Goal: Check status

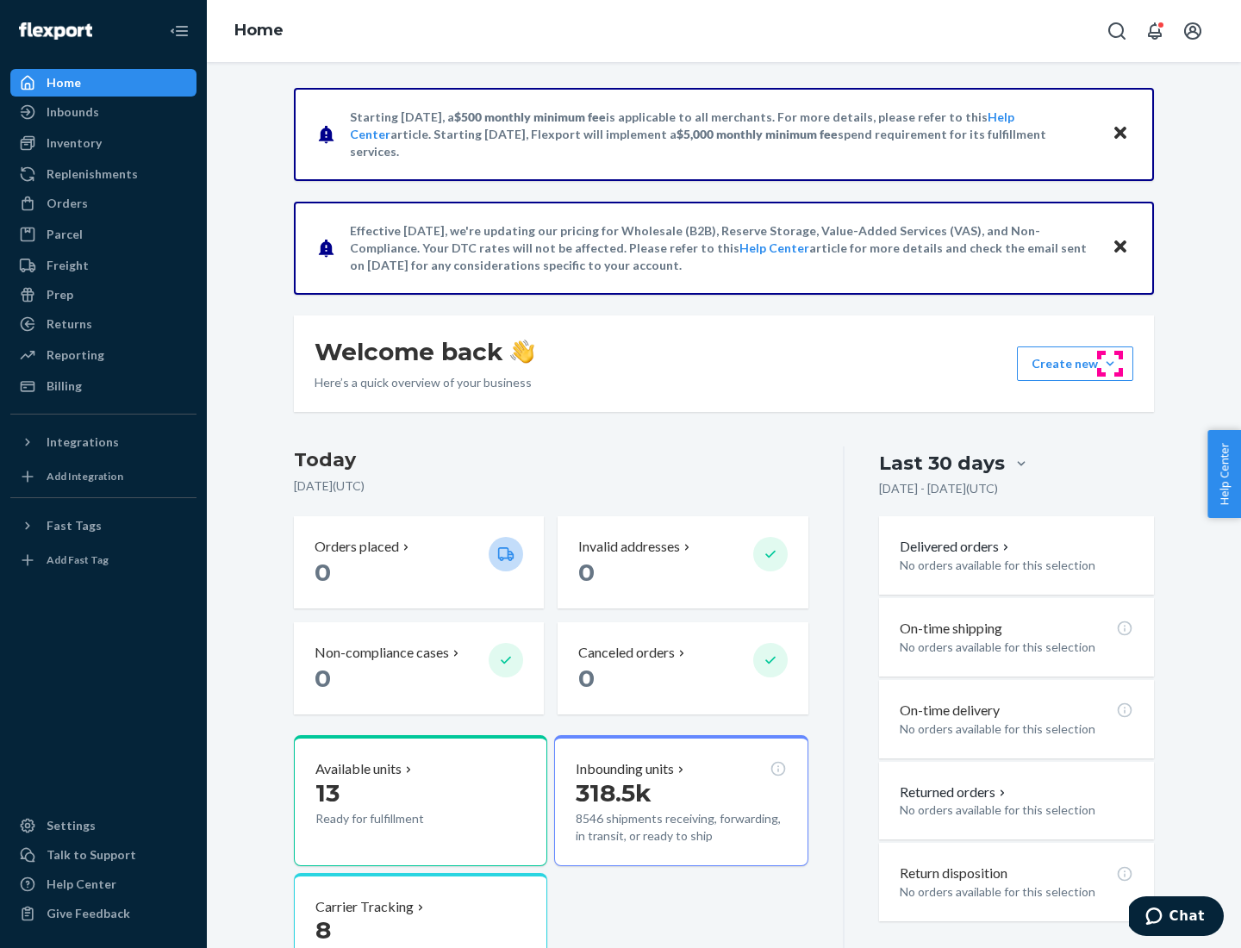
click at [1110, 364] on button "Create new Create new inbound Create new order Create new product" at bounding box center [1075, 364] width 116 height 34
click at [72, 112] on div "Inbounds" at bounding box center [73, 111] width 53 height 17
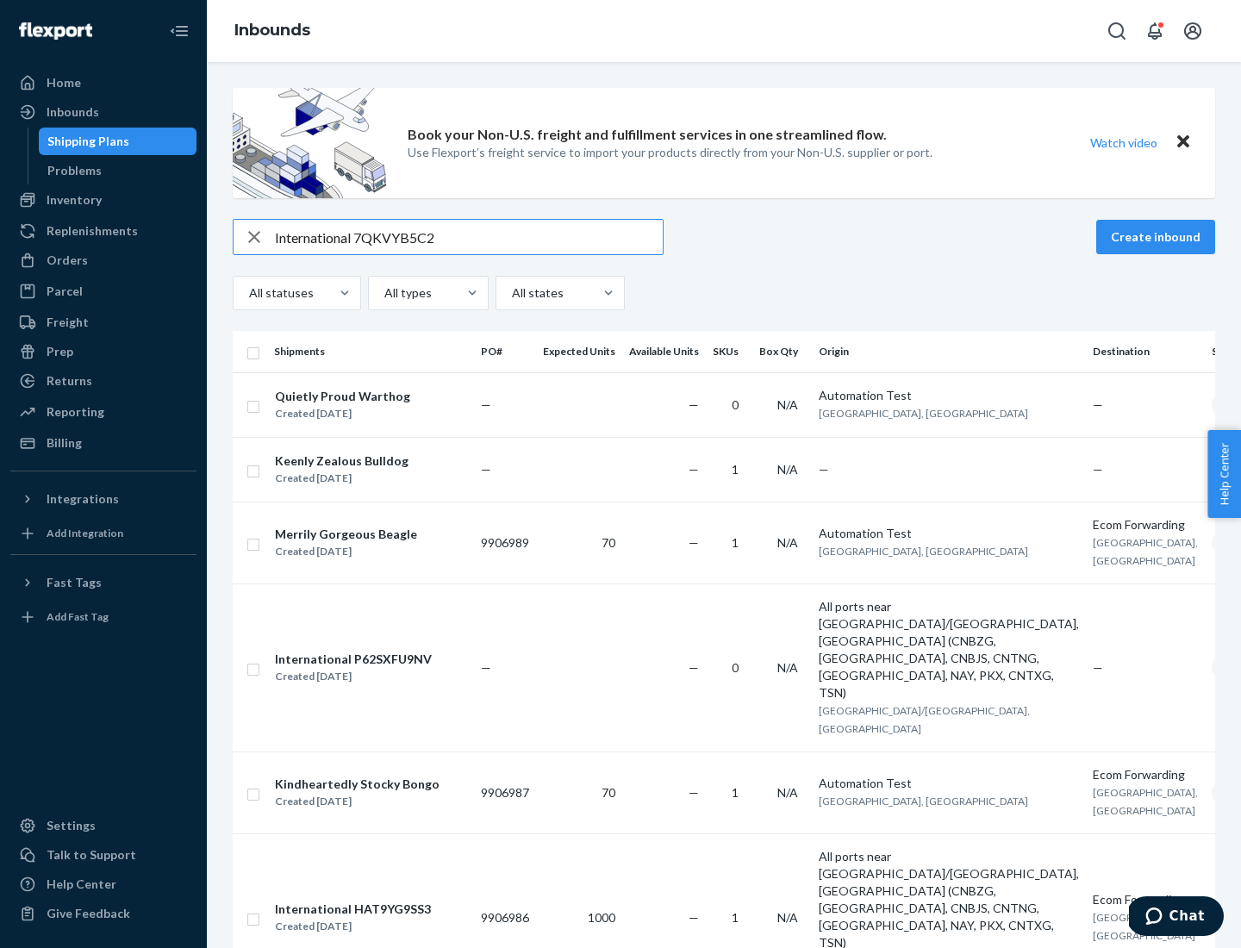
type input "International 7QKVYB5C29"
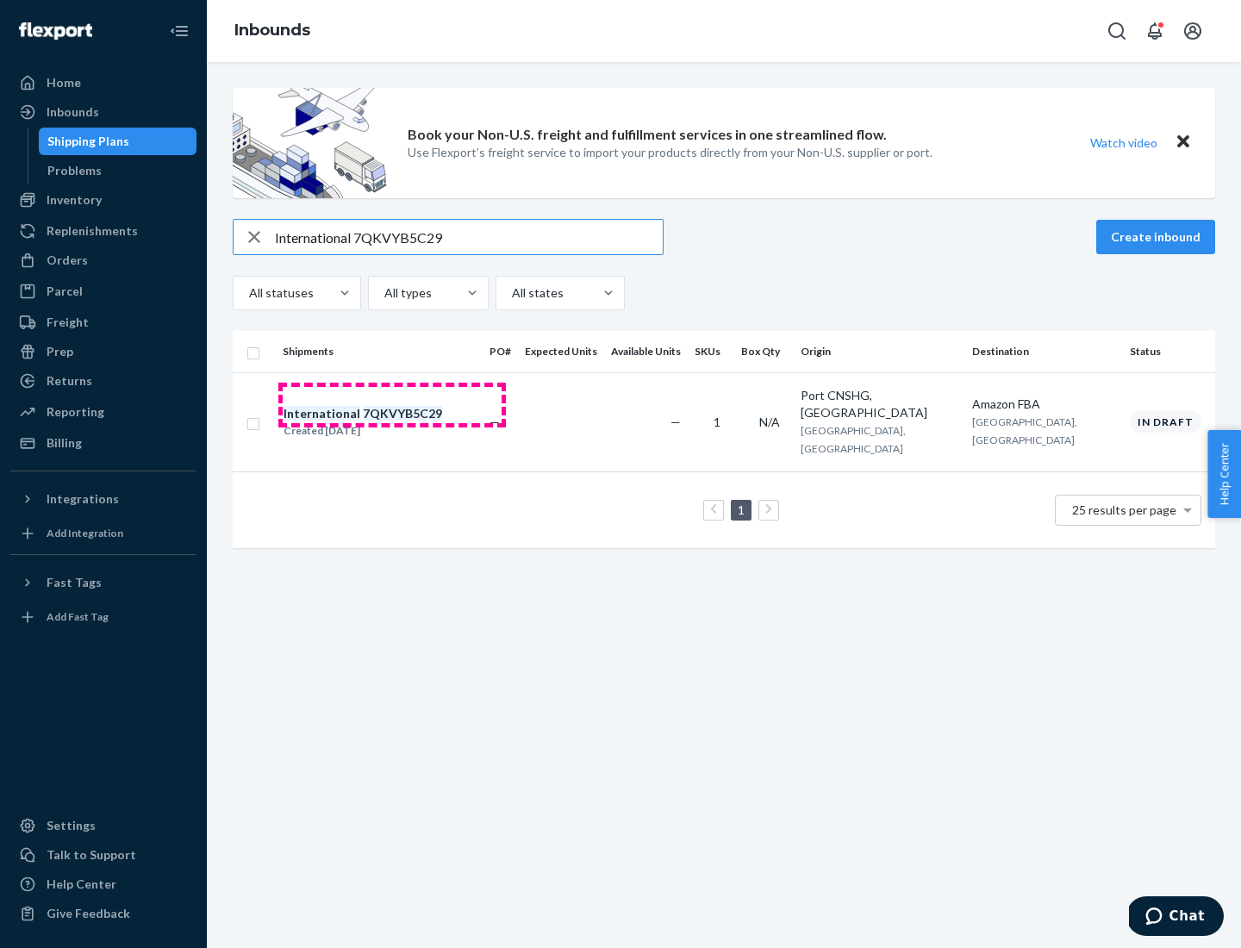
click at [392, 422] on div "Created [DATE]" at bounding box center [363, 430] width 159 height 17
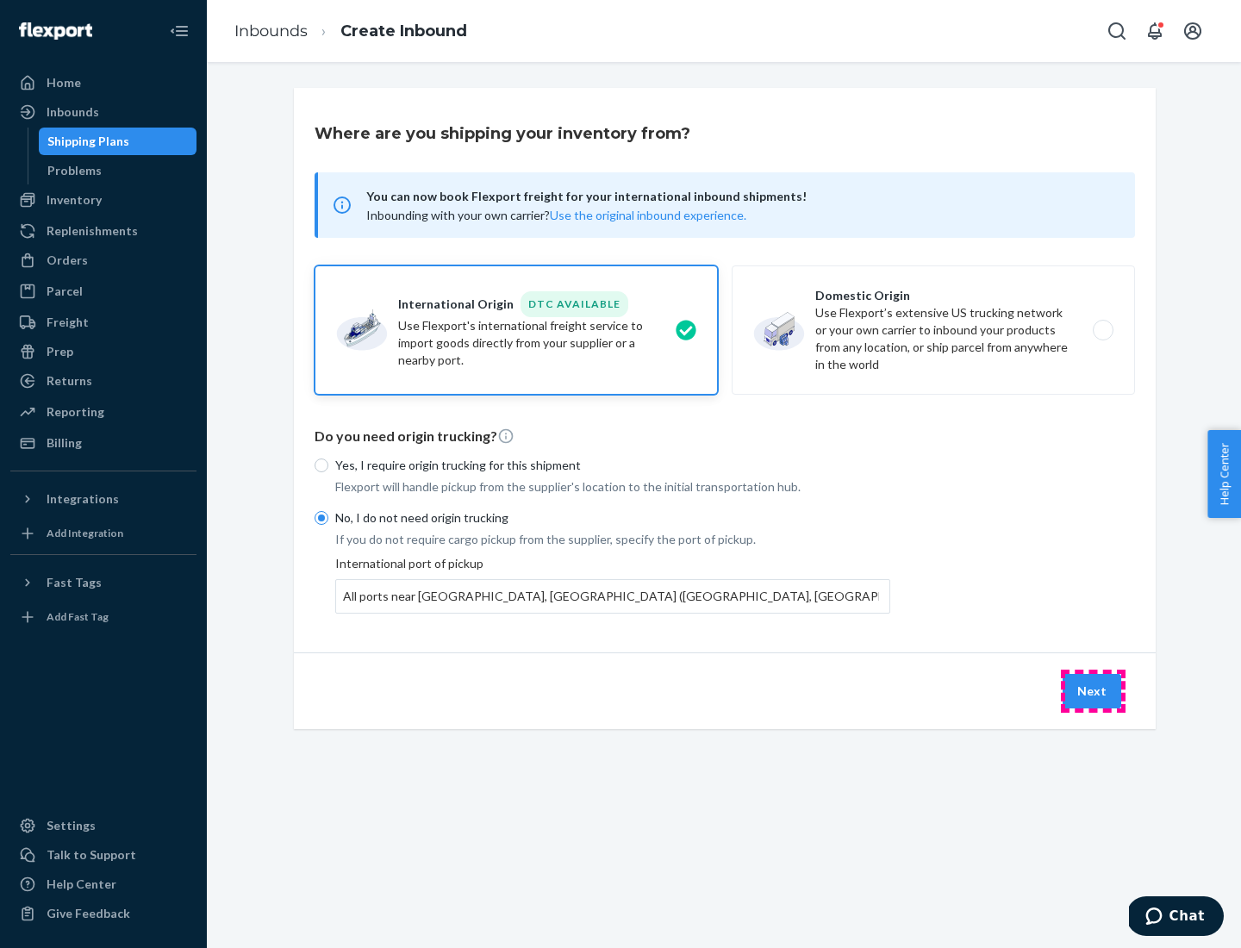
click at [1093, 691] on button "Next" at bounding box center [1092, 691] width 59 height 34
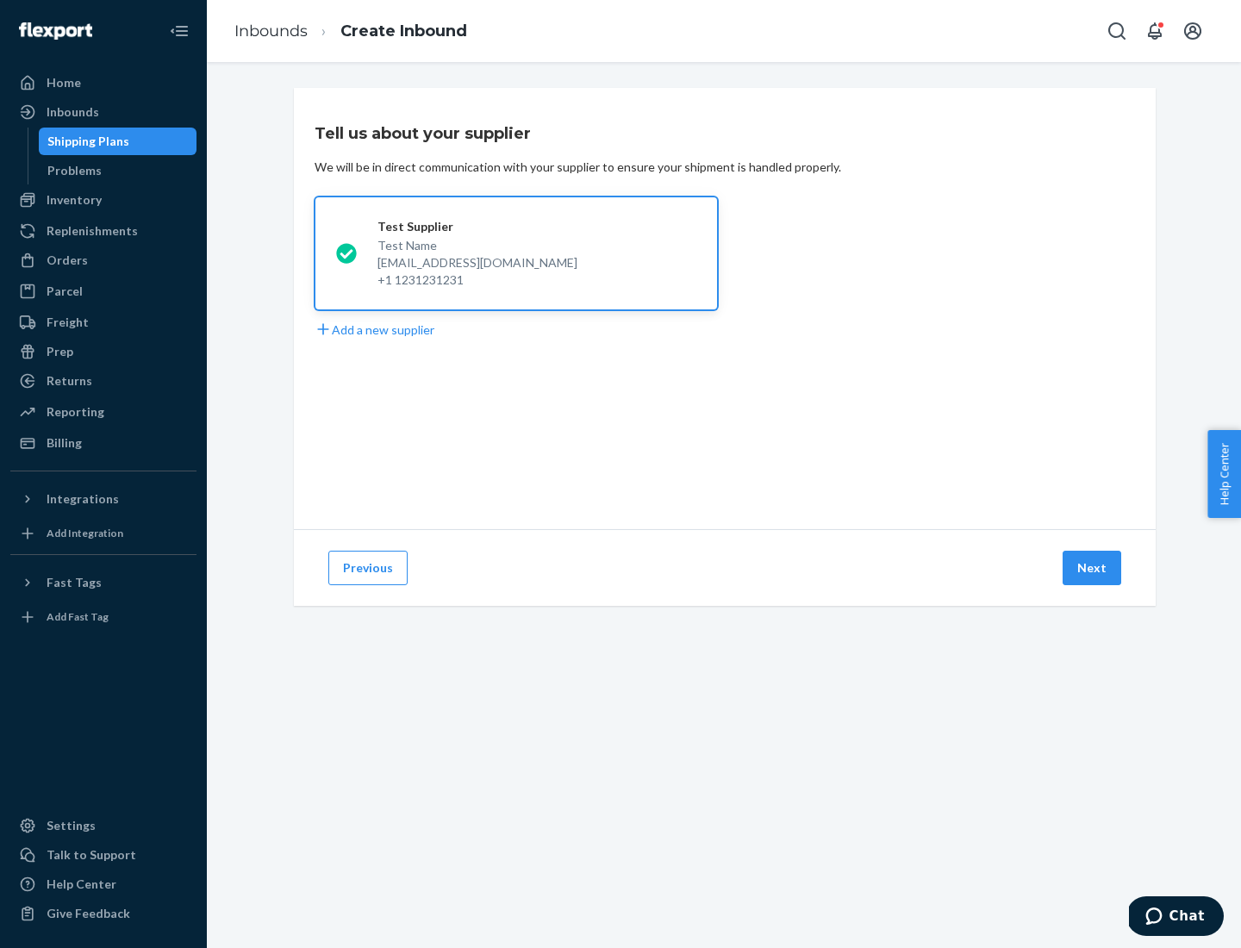
click at [1093, 568] on button "Next" at bounding box center [1092, 568] width 59 height 34
